Goal: Transaction & Acquisition: Book appointment/travel/reservation

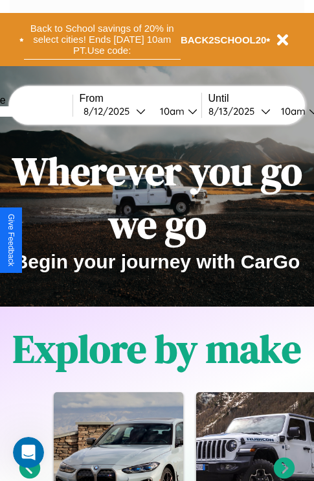
click at [102, 40] on button "Back to School savings of 20% in select cities! Ends 9/1 at 10am PT. Use code:" at bounding box center [102, 39] width 157 height 40
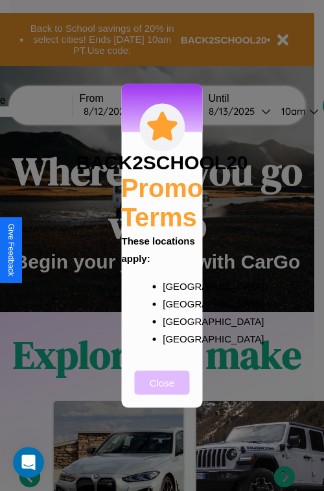
click at [162, 391] on button "Close" at bounding box center [162, 382] width 55 height 24
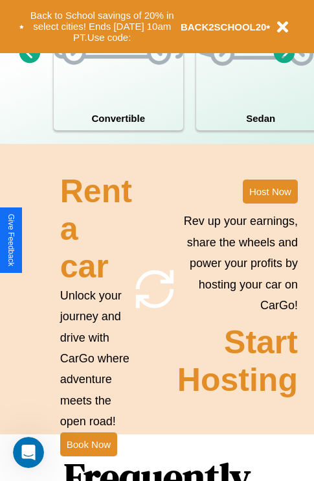
scroll to position [1570, 0]
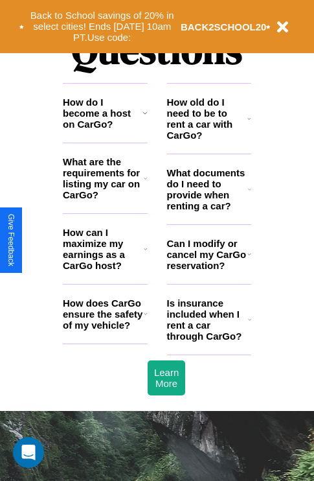
click at [209, 210] on h3 "What documents do I need to provide when renting a car?" at bounding box center [208, 189] width 82 height 44
click at [249, 124] on icon at bounding box center [250, 118] width 4 height 10
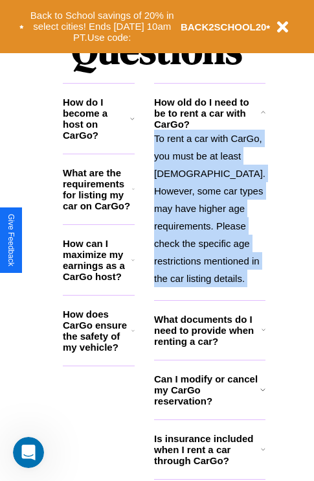
click at [261, 118] on icon at bounding box center [263, 113] width 5 height 10
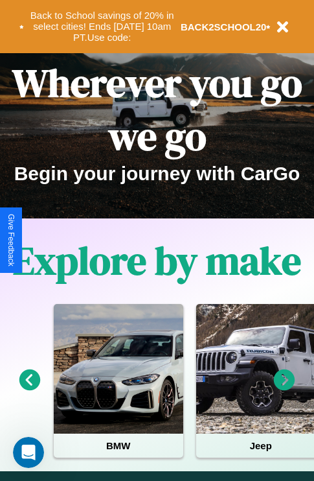
scroll to position [0, 0]
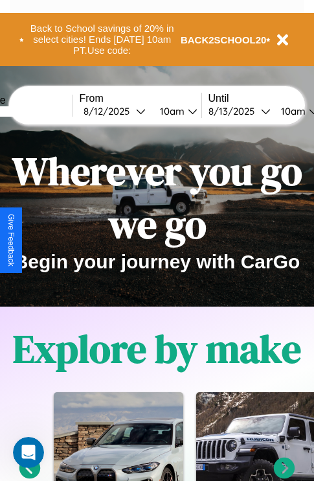
click at [43, 111] on input "text" at bounding box center [23, 111] width 97 height 10
type input "**********"
click at [130, 111] on div "8 / 12 / 2025" at bounding box center [110, 111] width 52 height 12
select select "*"
select select "****"
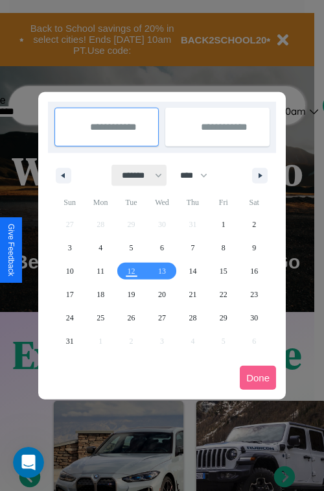
click at [136, 175] on select "******* ******** ***** ***** *** **** **** ****** ********* ******* ******** **…" at bounding box center [139, 175] width 55 height 21
select select "*"
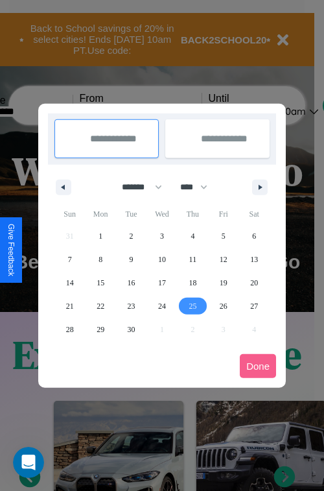
click at [192, 305] on span "25" at bounding box center [193, 305] width 8 height 23
type input "**********"
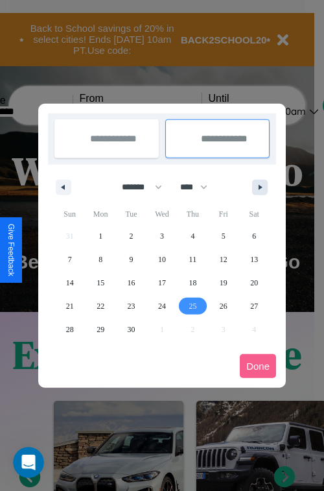
click at [260, 187] on icon "button" at bounding box center [262, 187] width 6 height 5
select select "*"
click at [223, 235] on span "3" at bounding box center [224, 235] width 4 height 23
type input "**********"
select select "*"
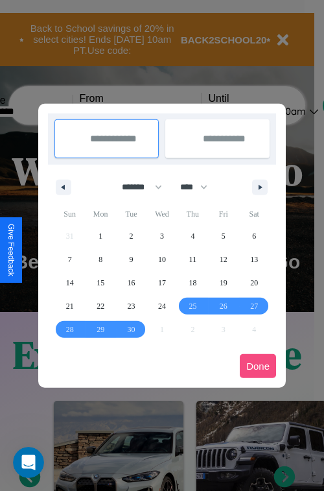
click at [258, 365] on button "Done" at bounding box center [258, 366] width 36 height 24
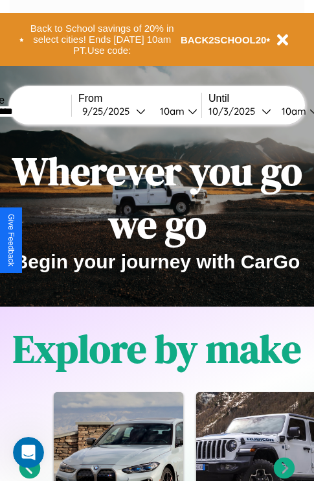
click at [187, 111] on div "10am" at bounding box center [171, 111] width 34 height 12
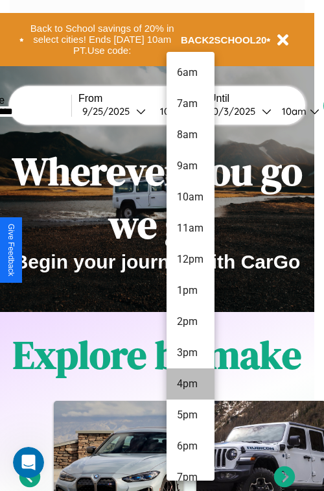
click at [190, 384] on li "4pm" at bounding box center [191, 383] width 48 height 31
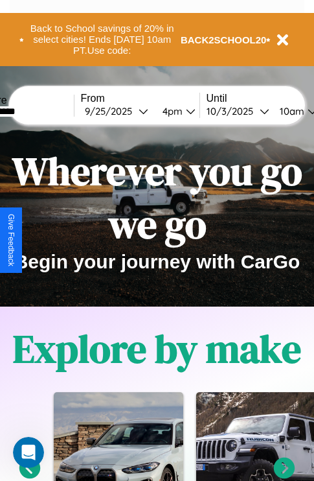
click at [307, 111] on div "10am" at bounding box center [290, 111] width 34 height 12
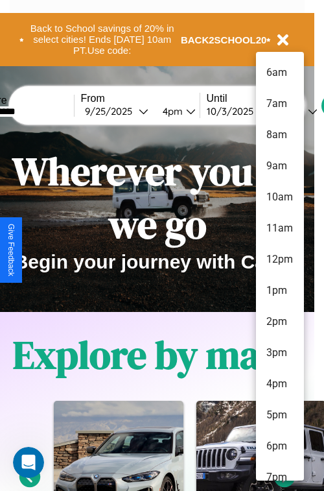
click at [279, 73] on li "6am" at bounding box center [280, 72] width 48 height 31
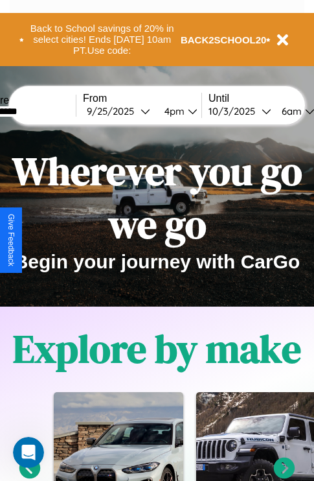
scroll to position [0, 45]
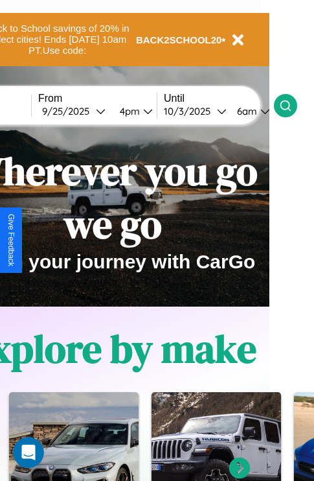
click at [292, 105] on icon at bounding box center [285, 105] width 13 height 13
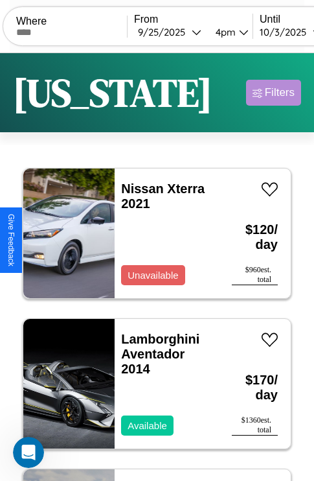
click at [273, 93] on div "Filters" at bounding box center [280, 92] width 30 height 13
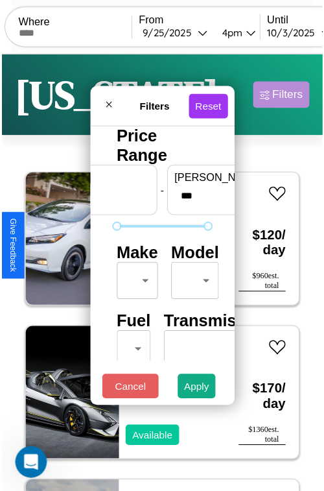
scroll to position [38, 0]
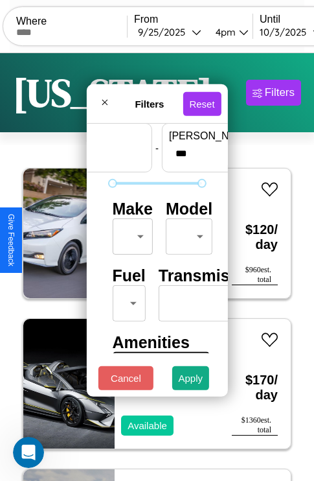
click at [130, 233] on body "CarGo Where From 9 / 25 / 2025 4pm Until 10 / 3 / 2025 6am Become a Host Login …" at bounding box center [157, 267] width 314 height 535
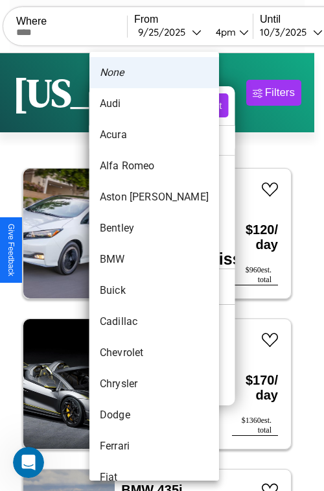
scroll to position [56, 0]
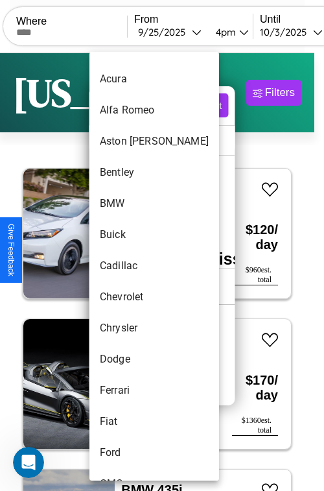
click at [130, 266] on li "Cadillac" at bounding box center [154, 265] width 130 height 31
type input "********"
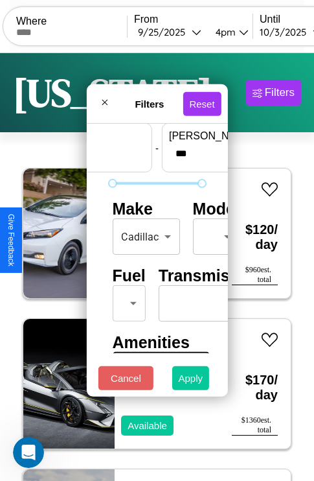
click at [191, 381] on button "Apply" at bounding box center [191, 378] width 38 height 24
